Goal: Find contact information: Find contact information

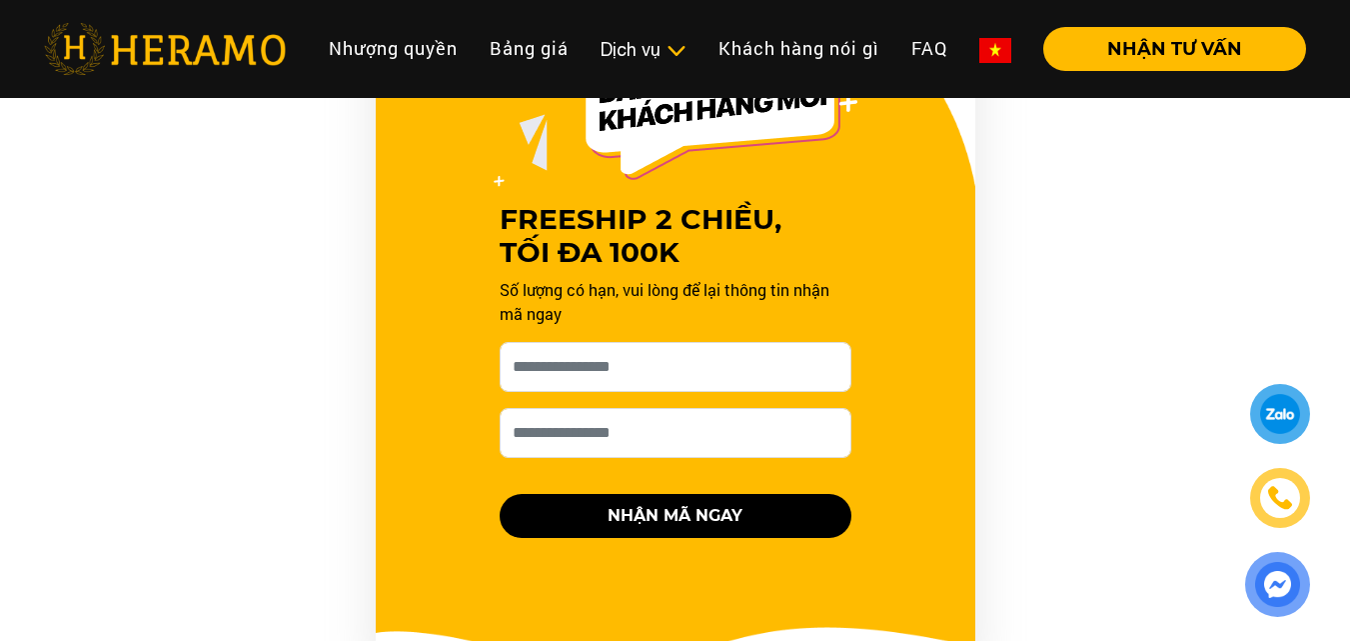
scroll to position [2099, 0]
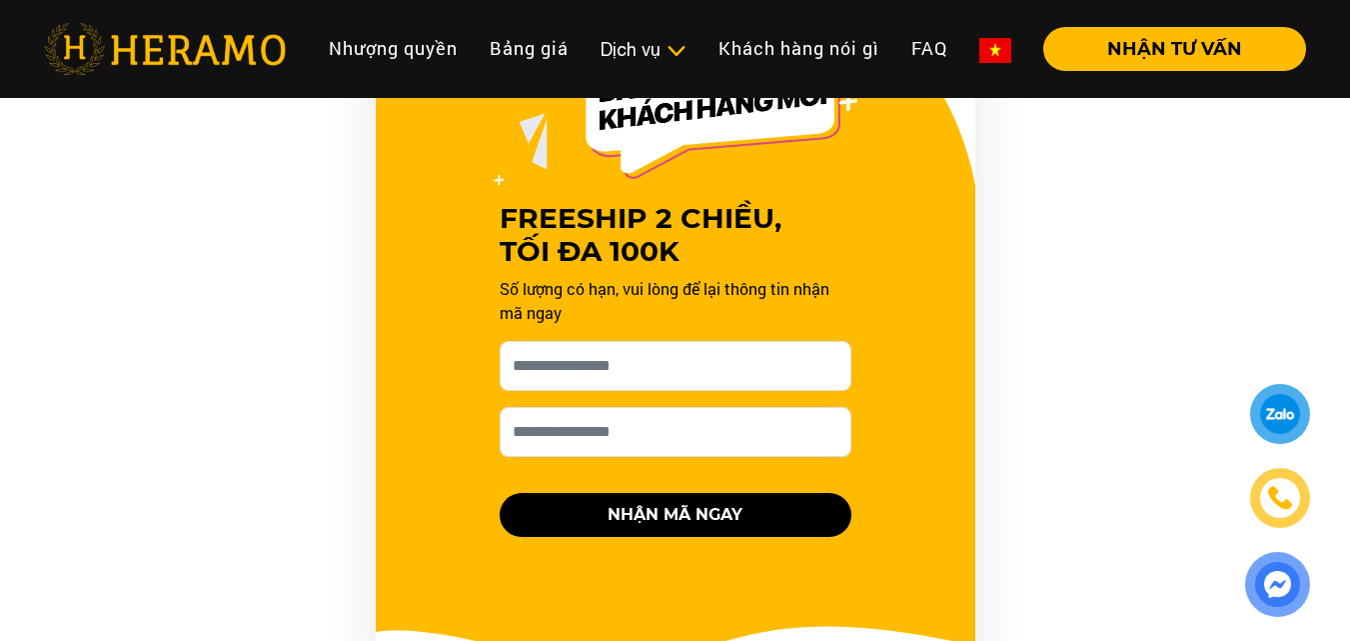
click at [1277, 415] on div at bounding box center [1280, 414] width 47 height 46
click at [1291, 503] on div at bounding box center [1280, 498] width 44 height 45
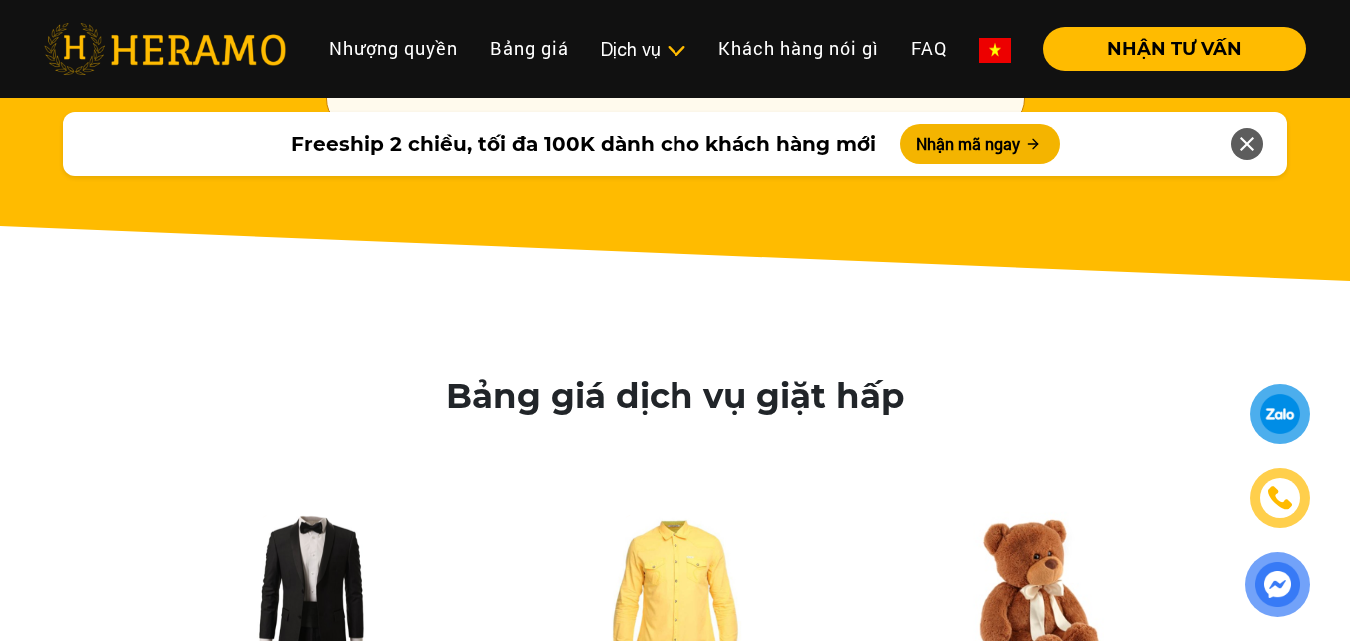
scroll to position [3098, 0]
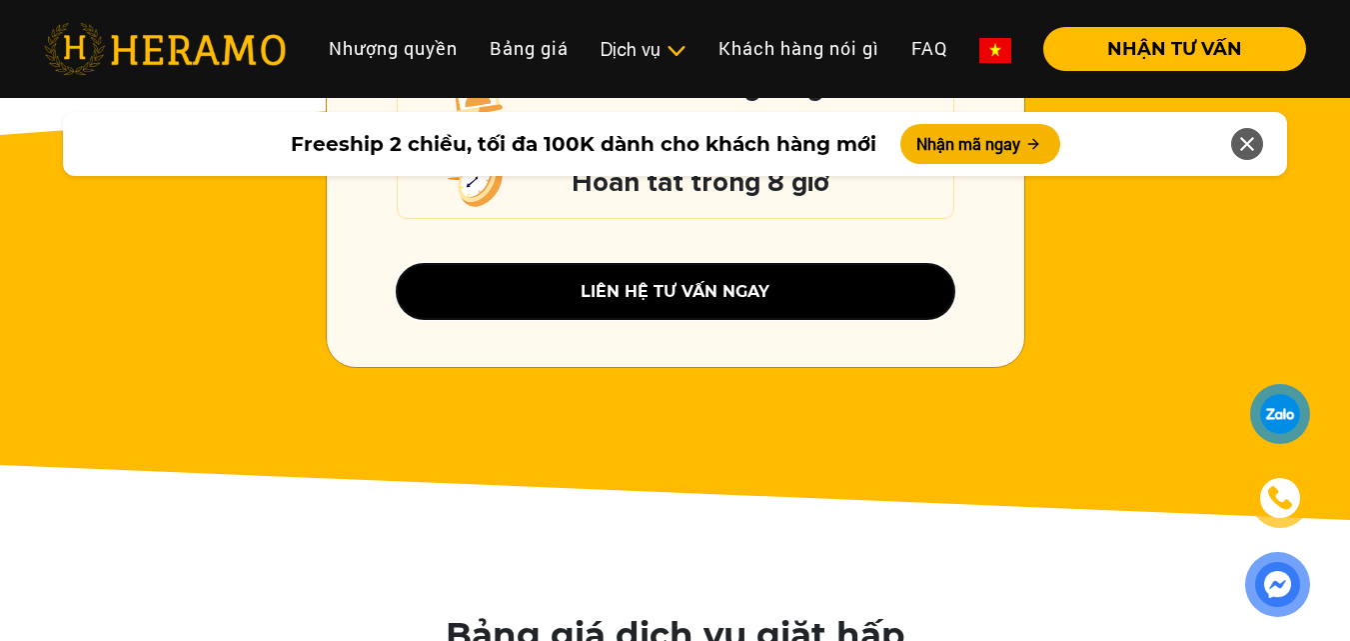
click at [786, 265] on button "liên hệ tư vấn ngay" at bounding box center [676, 291] width 558 height 55
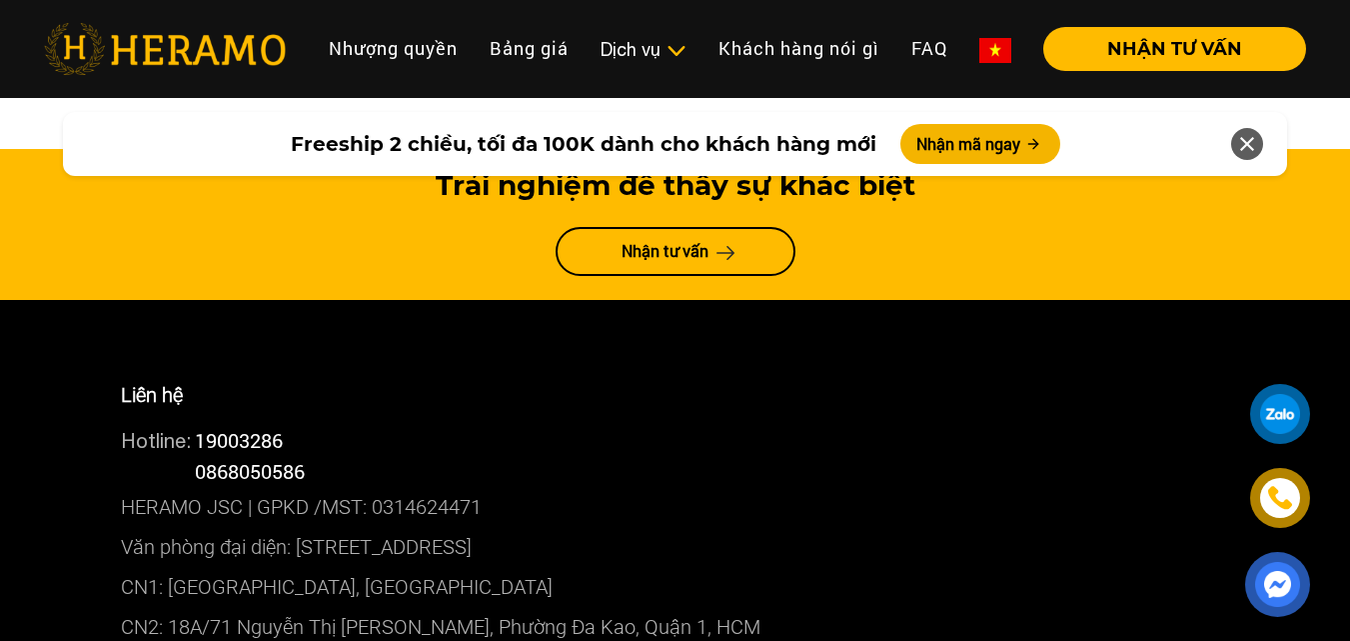
scroll to position [10793, 0]
drag, startPoint x: 334, startPoint y: 272, endPoint x: 183, endPoint y: 283, distance: 151.3
click at [183, 456] on div "Hotline: 0868050586" at bounding box center [675, 471] width 1109 height 31
copy div "0868050586"
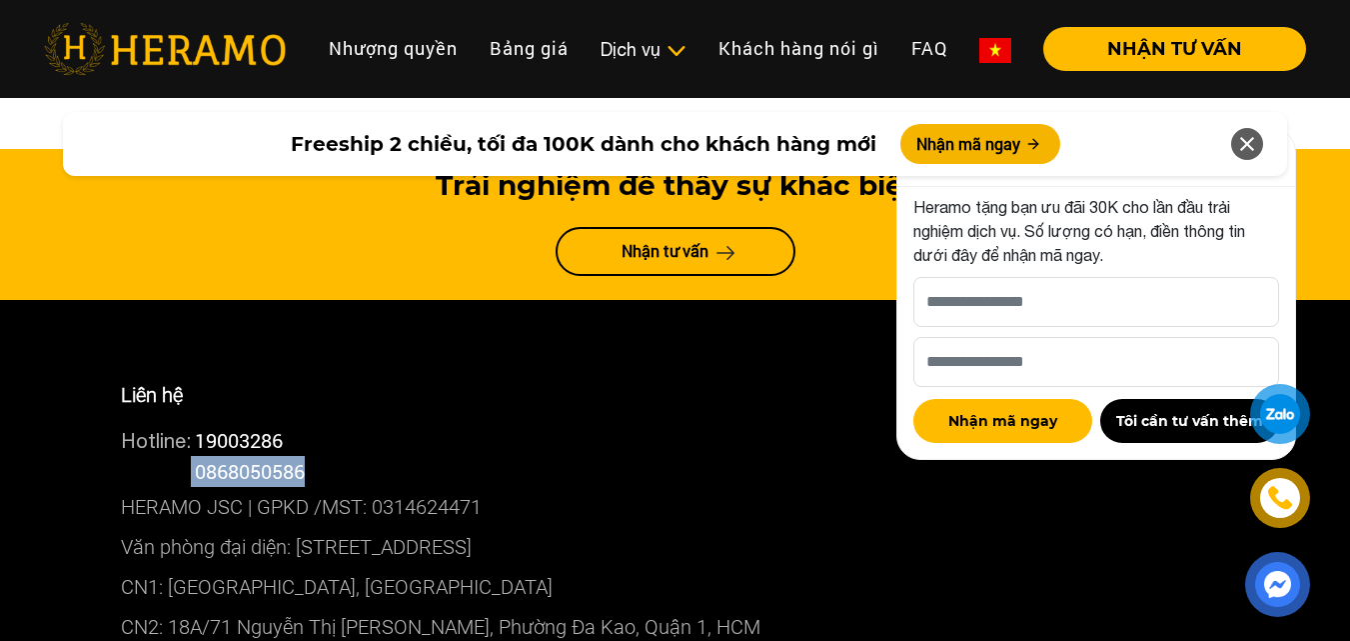
click at [525, 456] on div "Hotline: 0868050586" at bounding box center [675, 471] width 1109 height 31
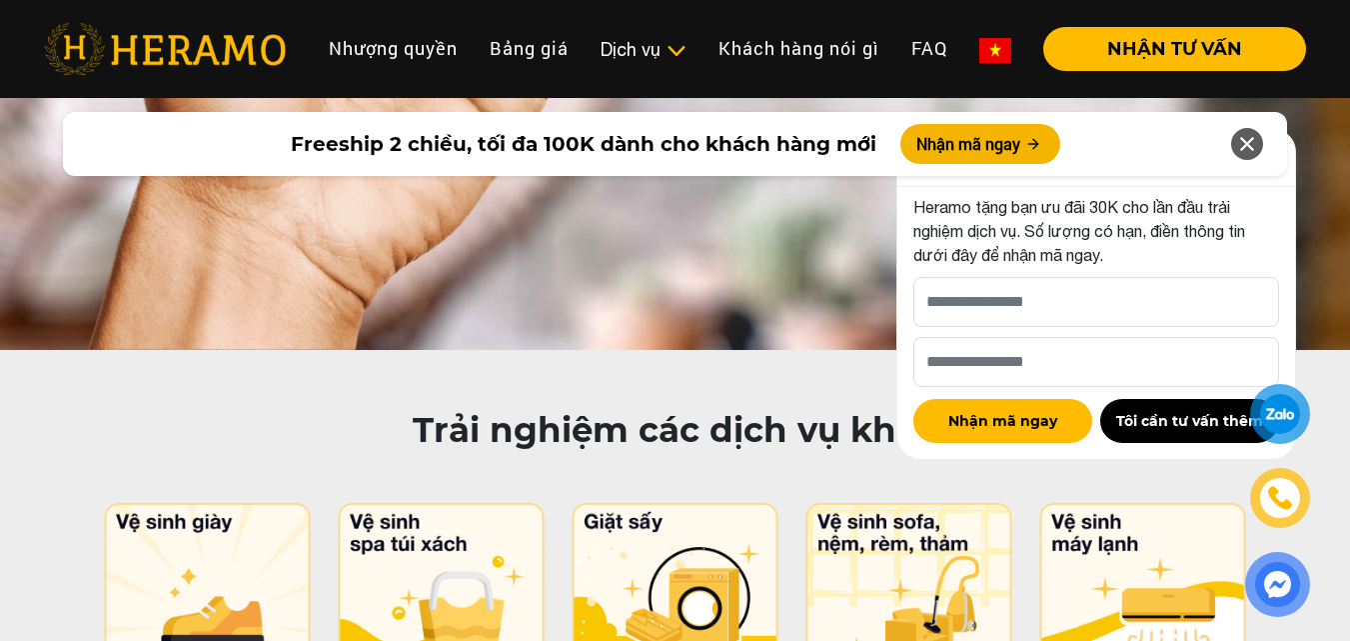
scroll to position [9793, 0]
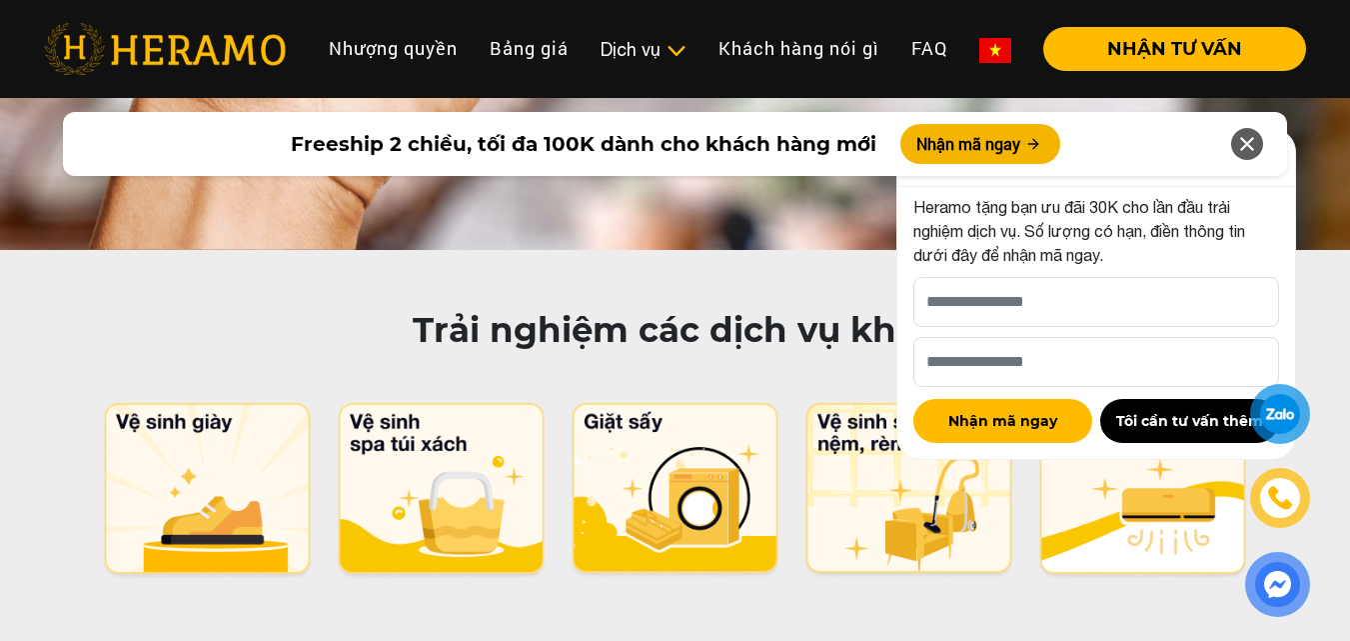
click at [1250, 139] on icon at bounding box center [1247, 144] width 24 height 36
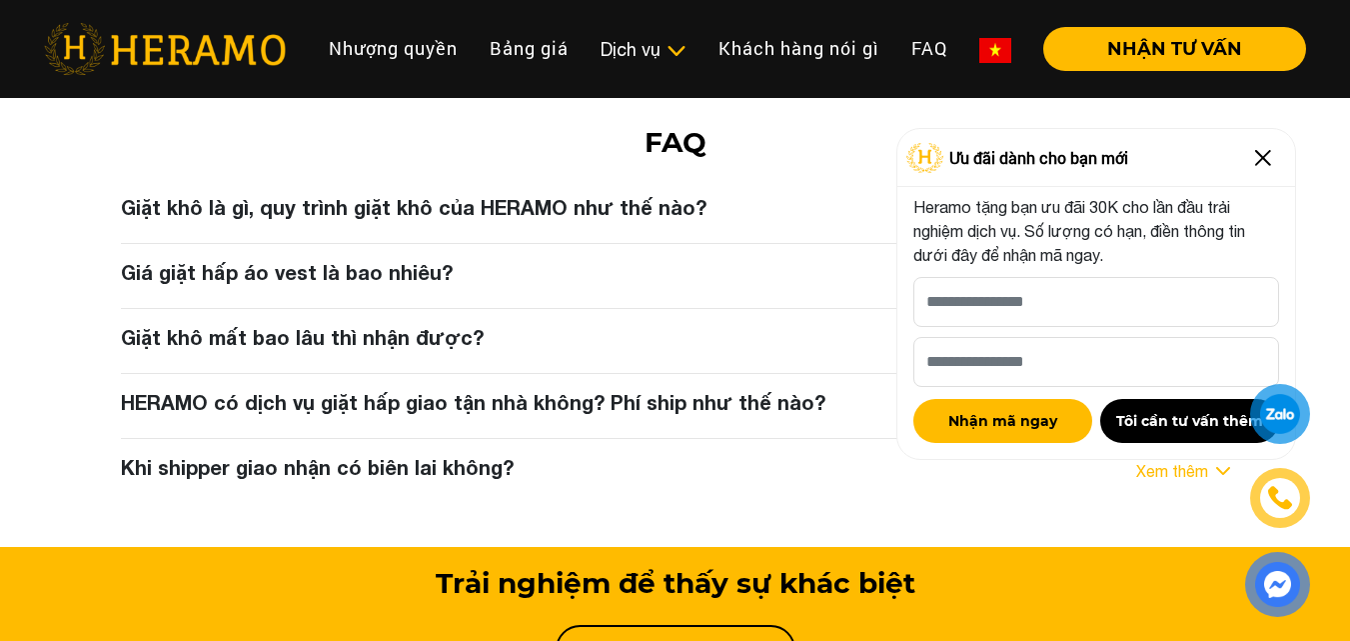
scroll to position [10393, 0]
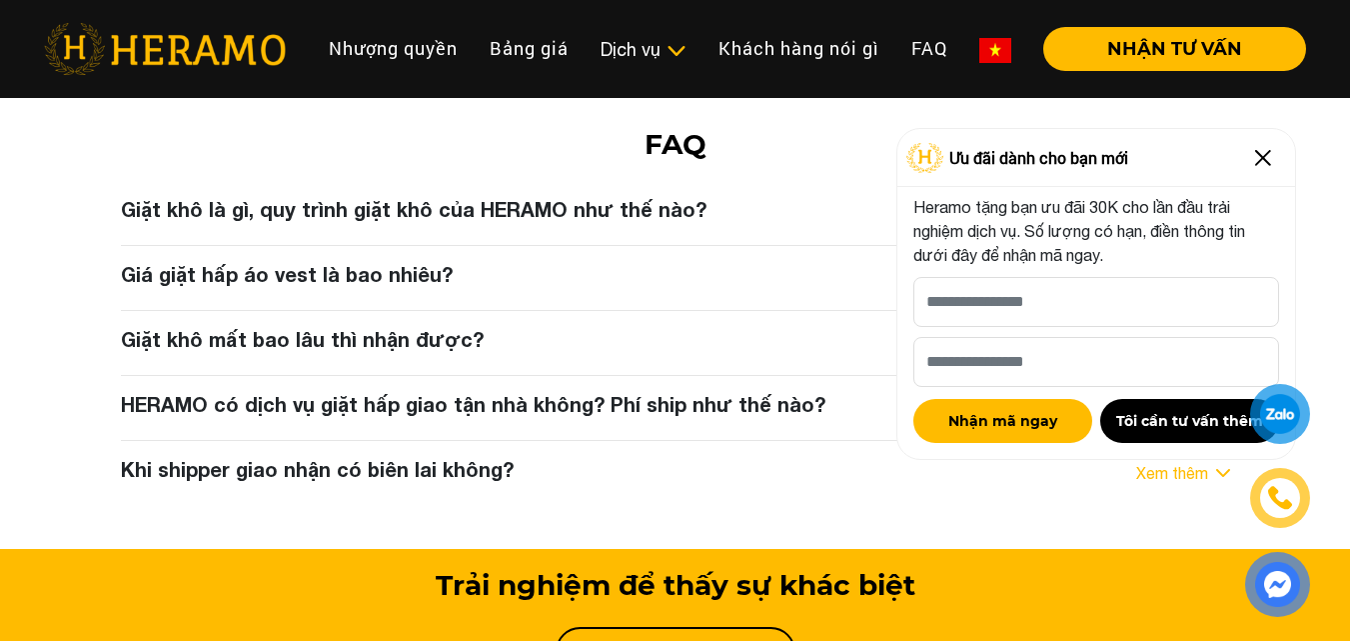
click at [1273, 156] on img at bounding box center [1263, 158] width 32 height 32
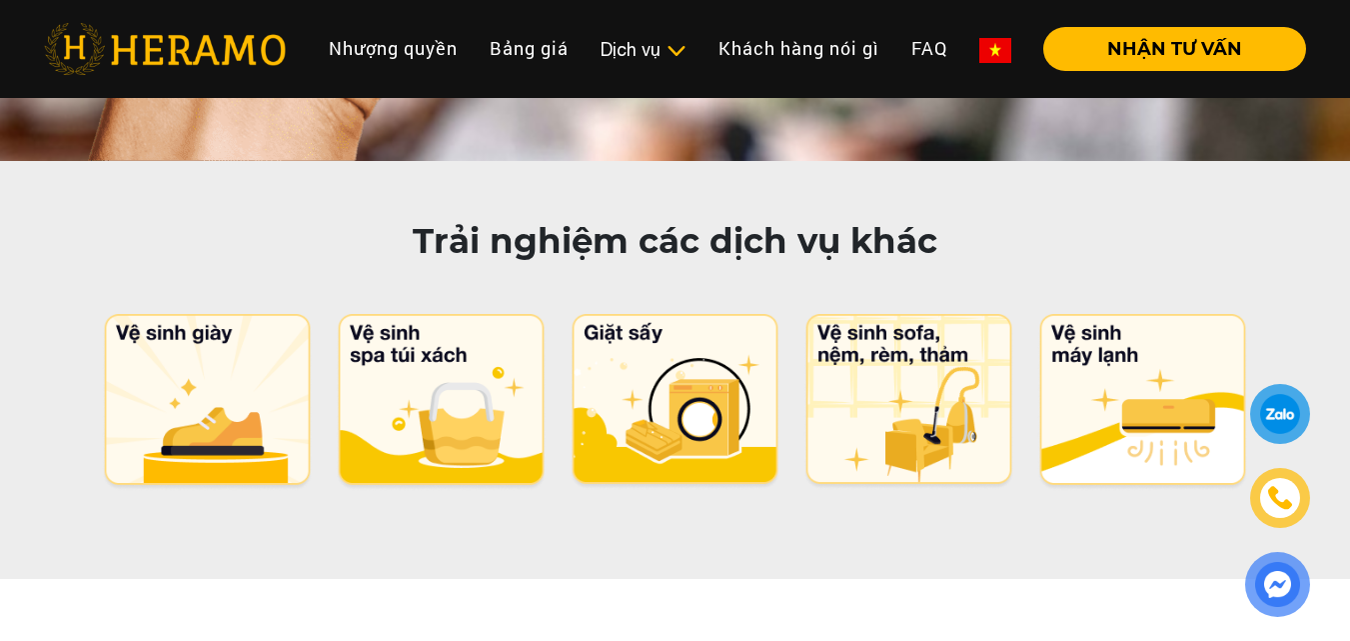
scroll to position [9893, 0]
